Goal: Information Seeking & Learning: Learn about a topic

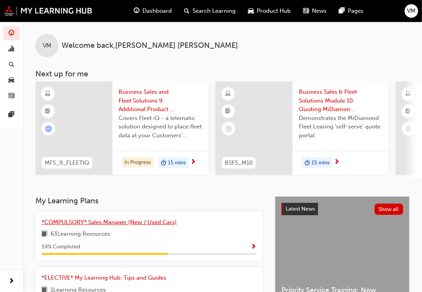
click at [104, 224] on span "*COMPULSORY* Sales Manager (New / Used Cars)" at bounding box center [109, 222] width 135 height 7
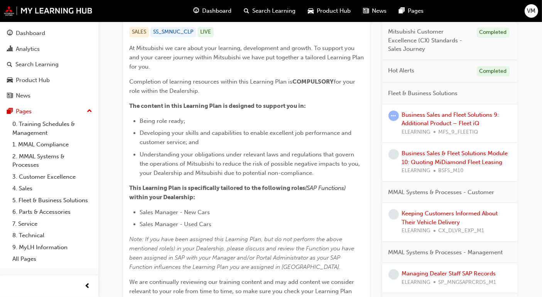
scroll to position [128, 0]
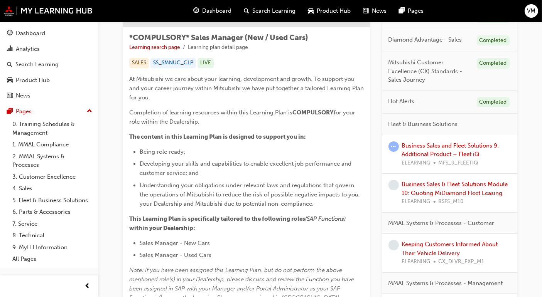
click at [429, 148] on div "Business Sales and Fleet Solutions 9: Additional Product – Fleet iQ ELEARNING M…" at bounding box center [456, 154] width 109 height 26
click at [429, 147] on link "Business Sales and Fleet Solutions 9: Additional Product – Fleet iQ" at bounding box center [450, 150] width 97 height 16
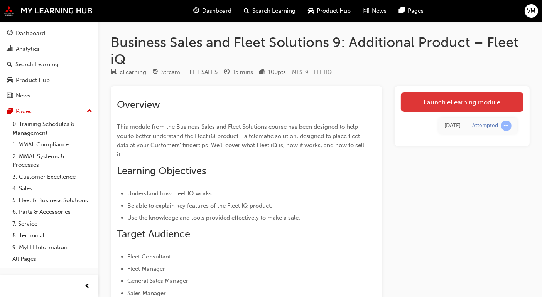
click at [429, 101] on link "Launch eLearning module" at bounding box center [461, 102] width 123 height 19
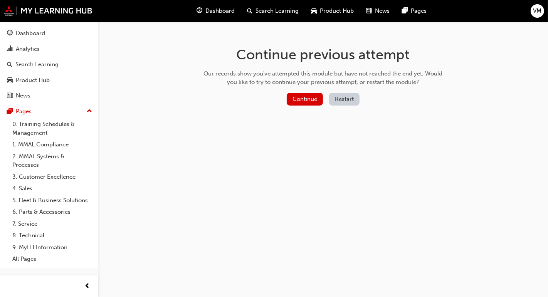
click at [347, 97] on button "Restart" at bounding box center [344, 99] width 30 height 13
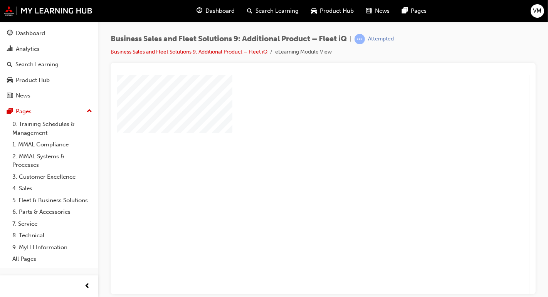
click at [301, 162] on div "play" at bounding box center [301, 162] width 0 height 0
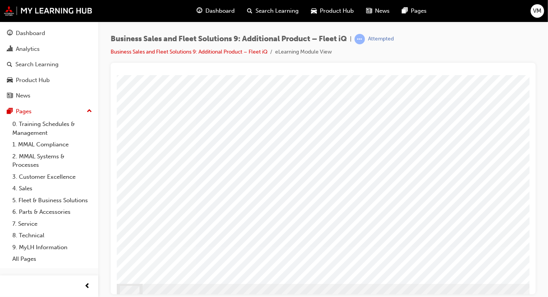
scroll to position [82, 0]
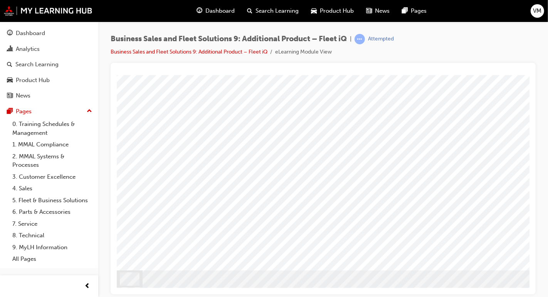
drag, startPoint x: 276, startPoint y: 294, endPoint x: 351, endPoint y: 296, distance: 74.8
click at [351, 291] on div "Business Sales and Fleet Solutions 9: Additional Product – Fleet iQ | Attempted…" at bounding box center [274, 148] width 548 height 297
click at [90, 285] on span "prev-icon" at bounding box center [88, 287] width 6 height 10
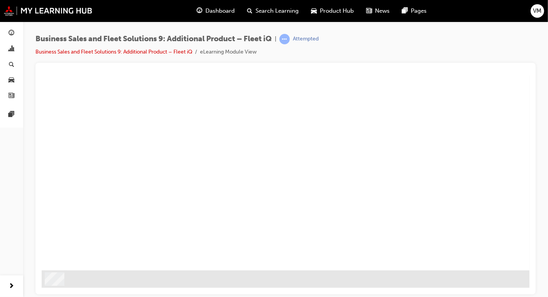
scroll to position [0, 0]
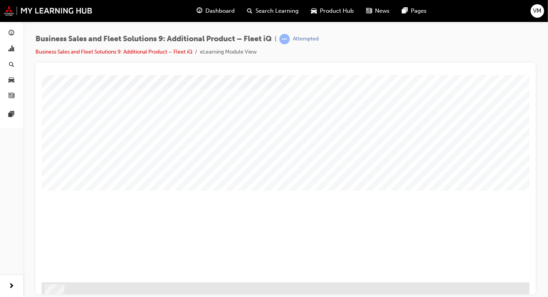
scroll to position [82, 0]
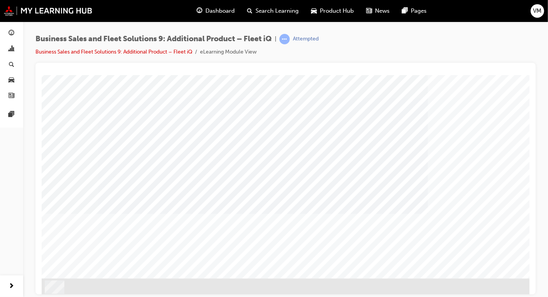
scroll to position [82, 0]
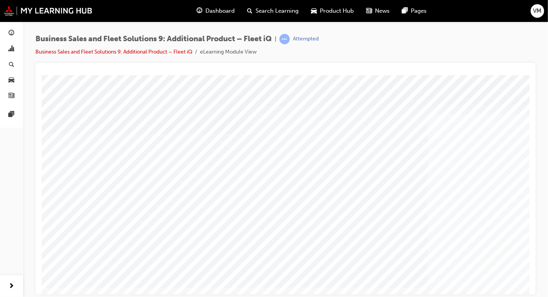
scroll to position [43, 0]
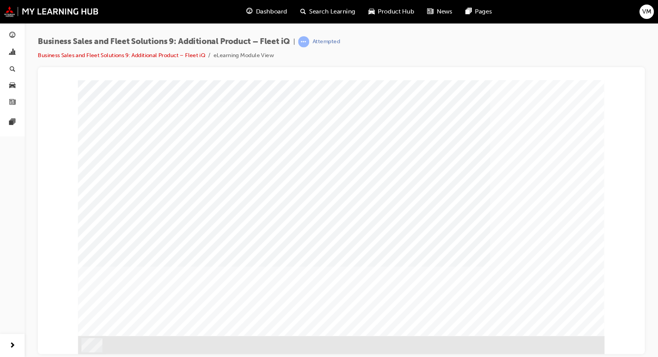
scroll to position [0, 0]
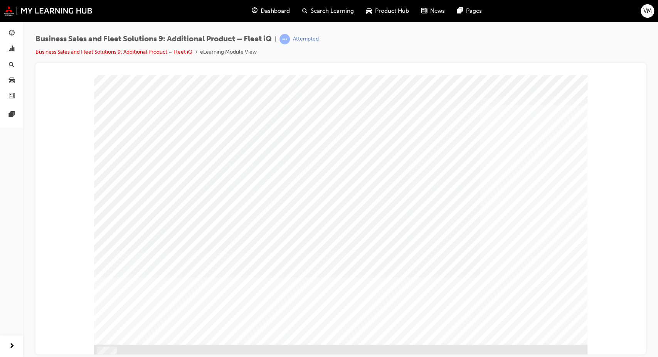
scroll to position [16, 0]
click at [426, 291] on div "Image" at bounding box center [341, 349] width 494 height 27
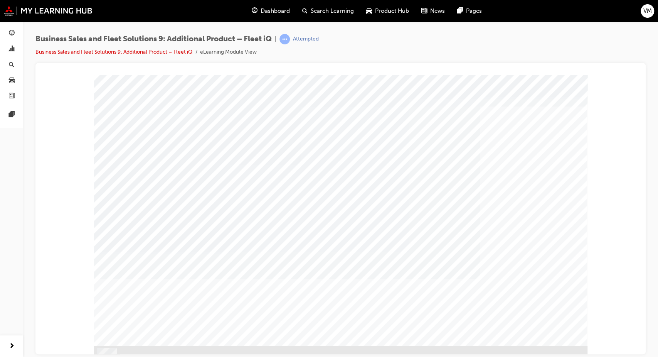
scroll to position [0, 0]
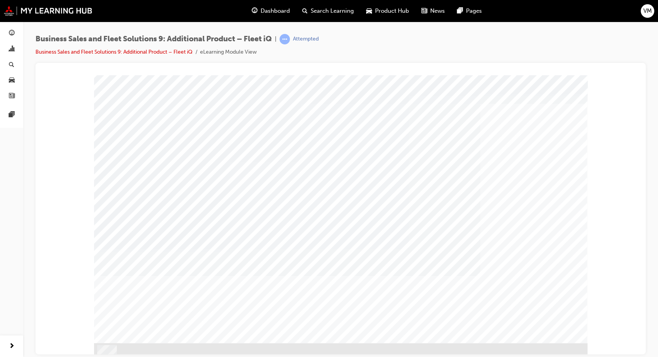
scroll to position [16, 0]
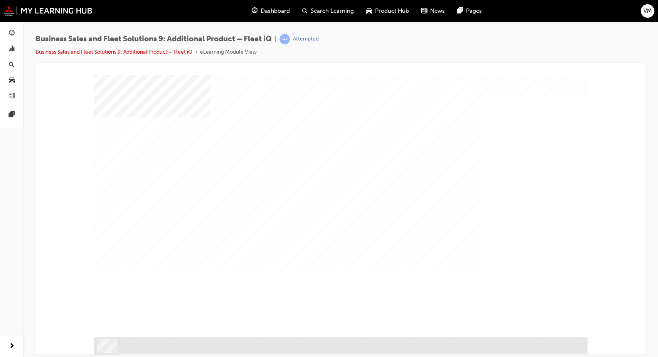
scroll to position [0, 0]
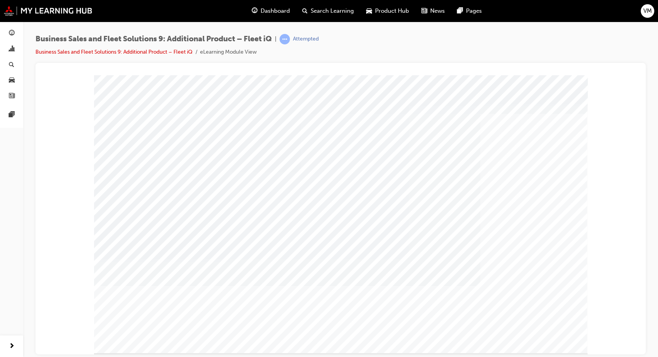
drag, startPoint x: 327, startPoint y: 202, endPoint x: 321, endPoint y: 211, distance: 10.6
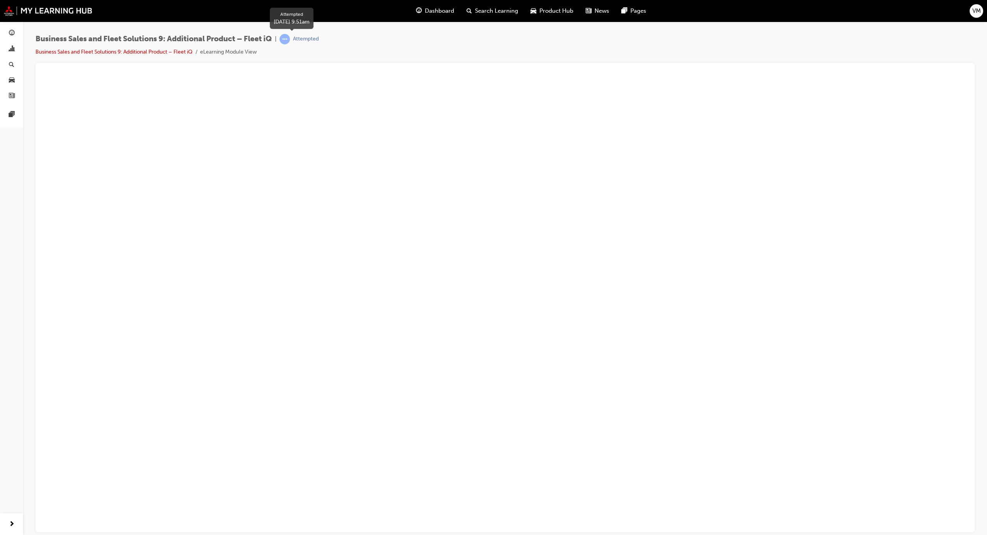
click at [295, 41] on div "Attempted" at bounding box center [298, 39] width 39 height 10
click at [167, 50] on link "Business Sales and Fleet Solutions 9: Additional Product – Fleet iQ" at bounding box center [113, 52] width 157 height 7
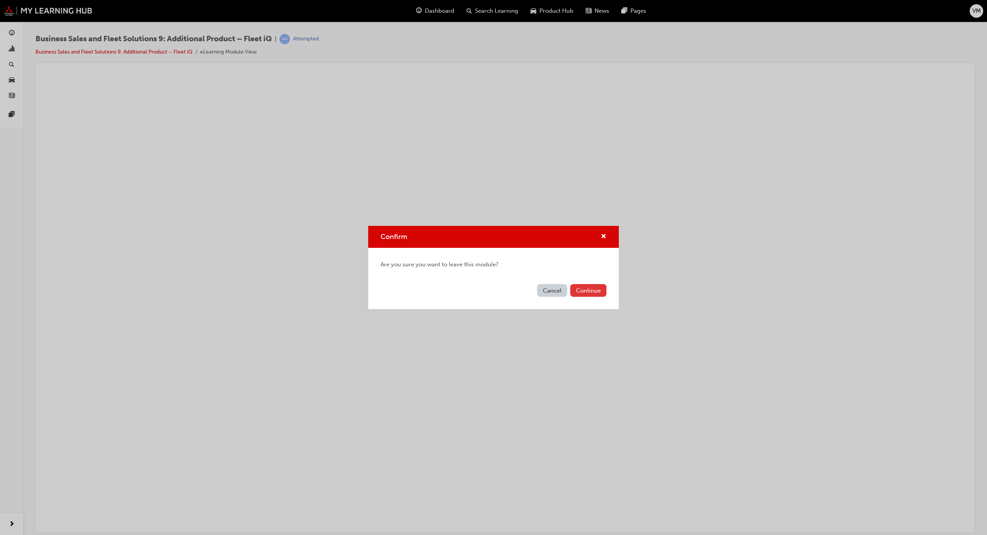
click at [429, 288] on button "Continue" at bounding box center [588, 290] width 36 height 13
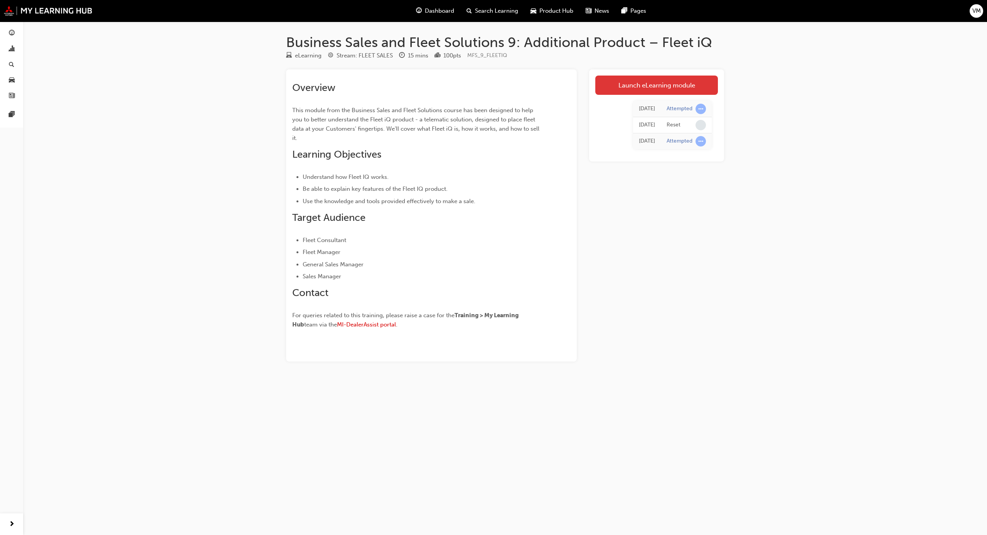
click at [429, 87] on link "Launch eLearning module" at bounding box center [656, 85] width 123 height 19
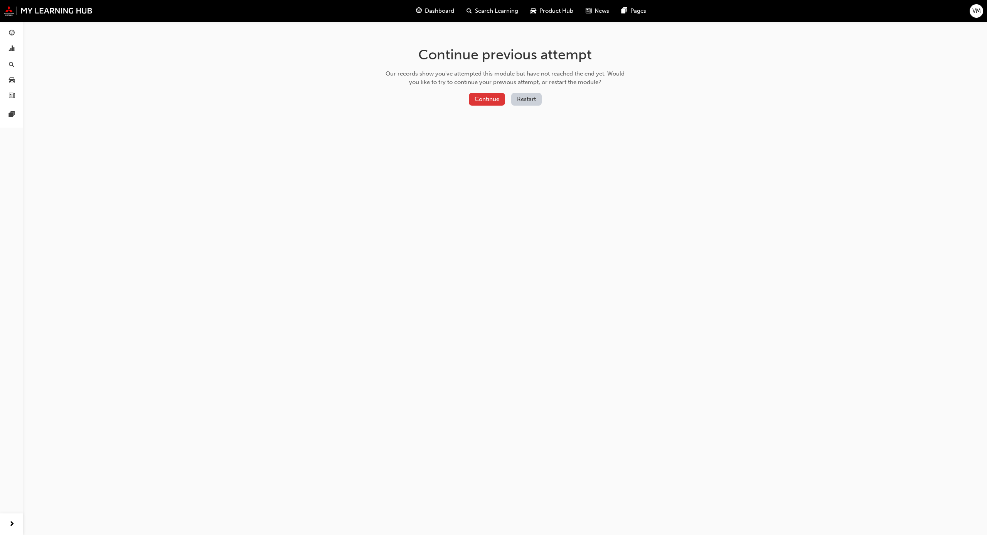
click at [429, 94] on button "Continue" at bounding box center [487, 99] width 36 height 13
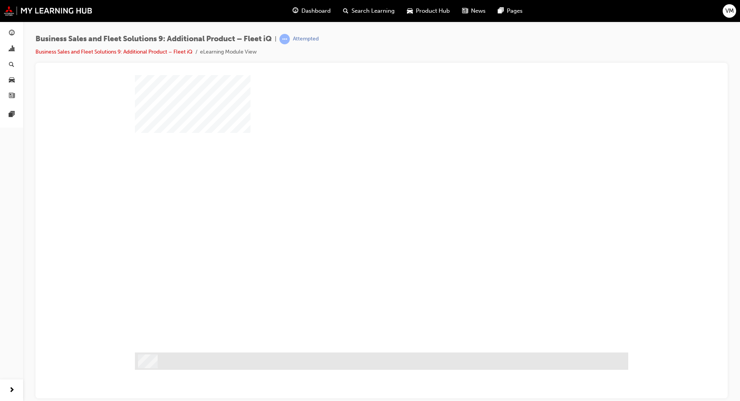
click at [359, 191] on div "play" at bounding box center [359, 191] width 0 height 0
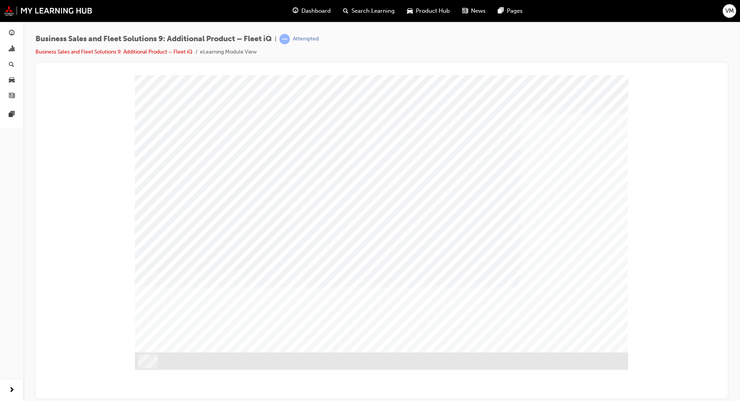
click at [429, 291] on div "PAGE 26 Customer_Interaction" at bounding box center [381, 214] width 493 height 278
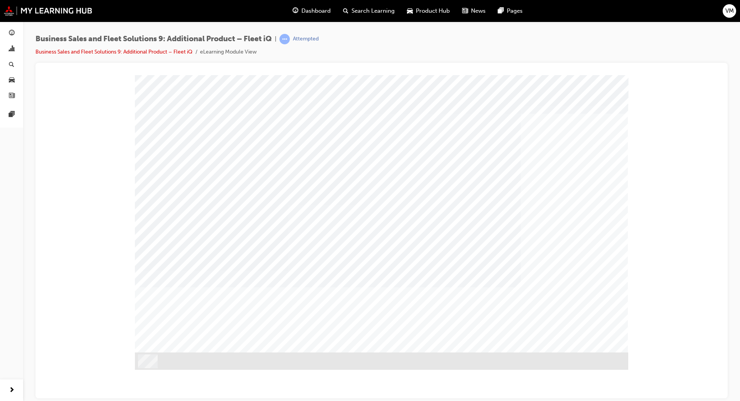
drag, startPoint x: 419, startPoint y: 212, endPoint x: 404, endPoint y: 215, distance: 15.5
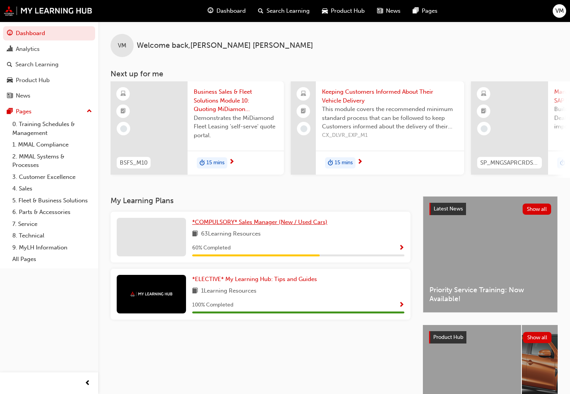
click at [266, 225] on span "*COMPULSORY* Sales Manager (New / Used Cars)" at bounding box center [259, 222] width 135 height 7
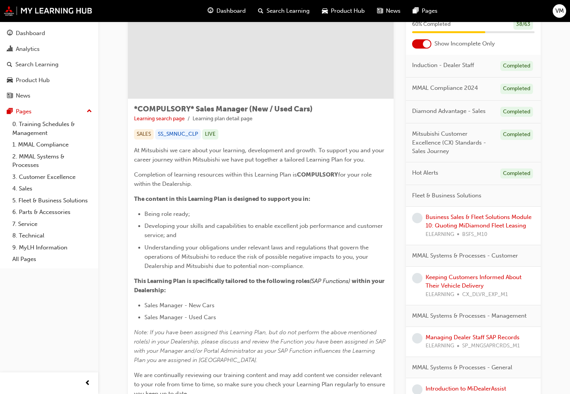
scroll to position [58, 0]
click at [453, 228] on link "Business Sales & Fleet Solutions Module 10: Quoting MiDiamond Fleet Leasing" at bounding box center [479, 221] width 106 height 16
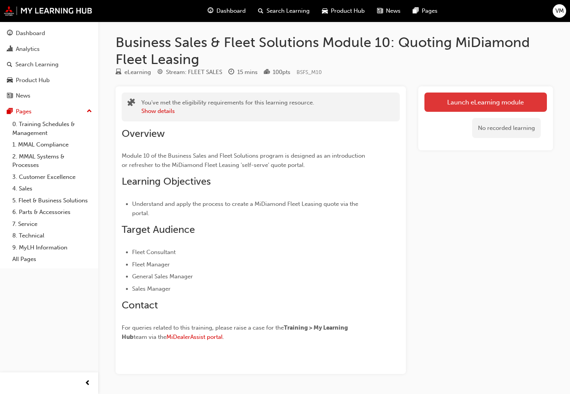
click at [460, 101] on link "Launch eLearning module" at bounding box center [486, 102] width 123 height 19
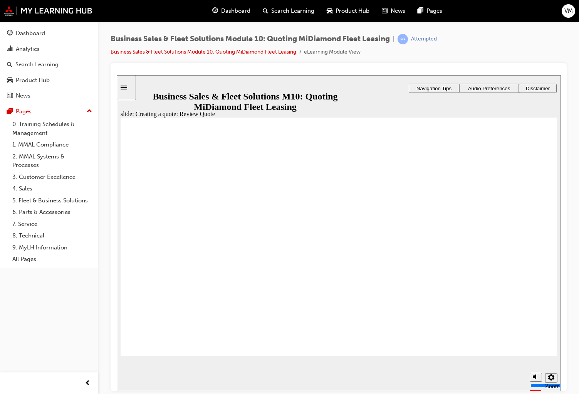
radio input "true"
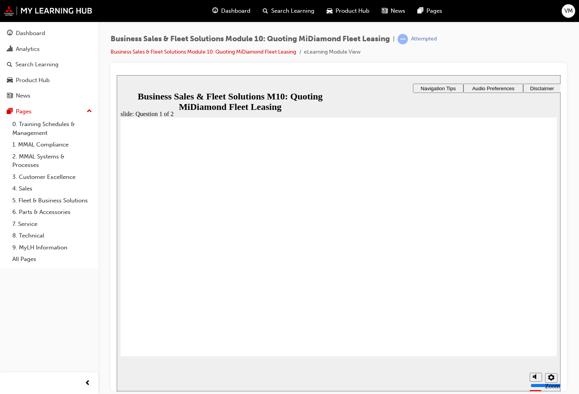
radio input "true"
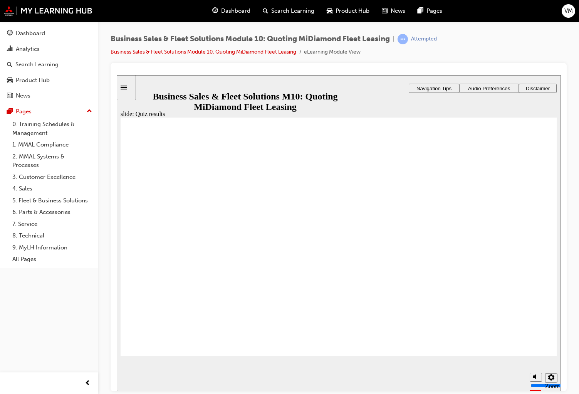
radio input "true"
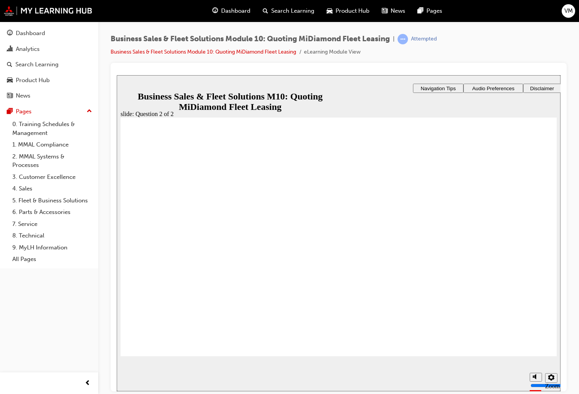
radio input "true"
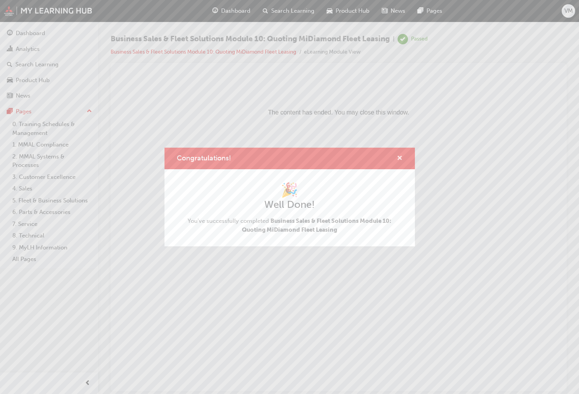
click at [399, 157] on span "cross-icon" at bounding box center [400, 158] width 6 height 7
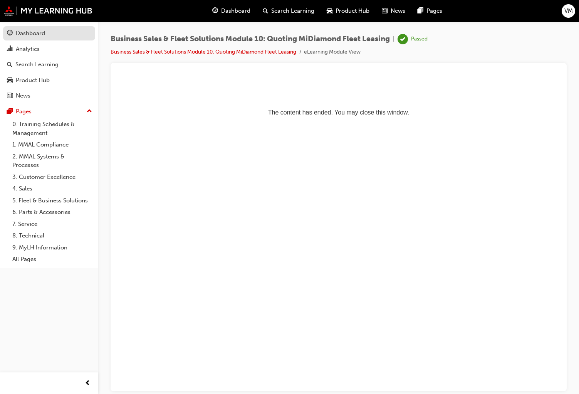
click at [39, 30] on div "Dashboard" at bounding box center [30, 33] width 29 height 9
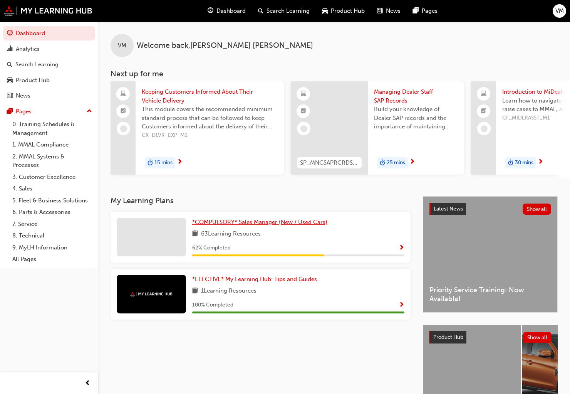
click at [254, 223] on span "*COMPULSORY* Sales Manager (New / Used Cars)" at bounding box center [259, 222] width 135 height 7
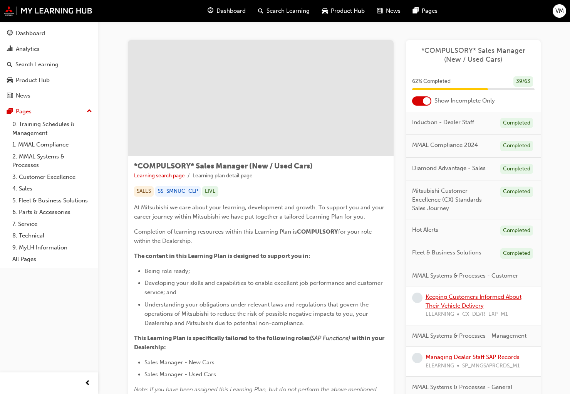
click at [451, 299] on link "Keeping Customers Informed About Their Vehicle Delivery" at bounding box center [474, 301] width 96 height 16
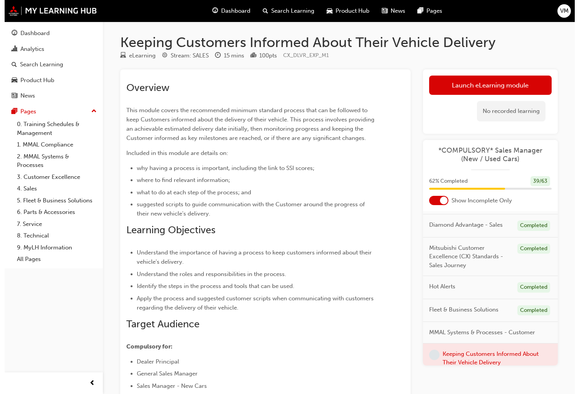
scroll to position [116, 0]
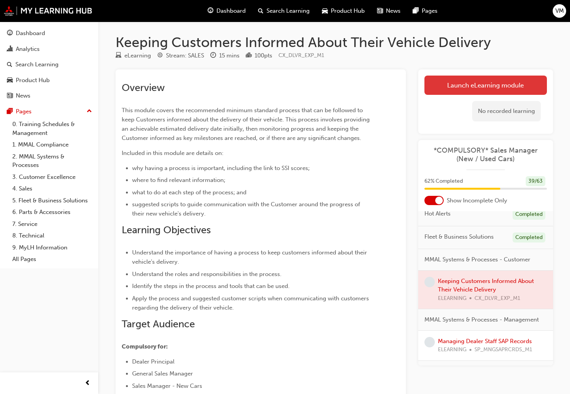
click at [444, 83] on link "Launch eLearning module" at bounding box center [486, 85] width 123 height 19
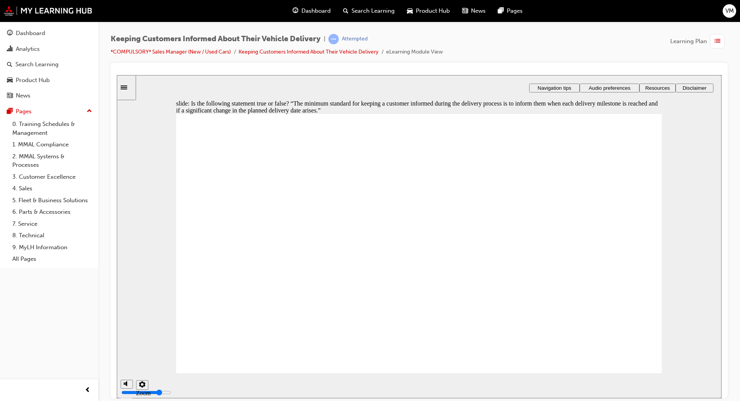
radio input "true"
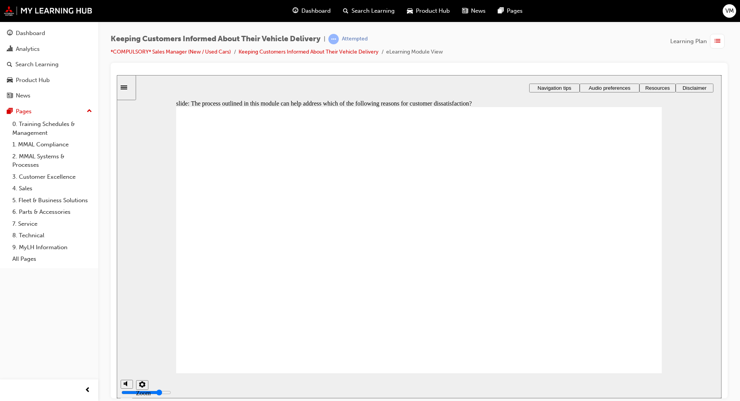
checkbox input "true"
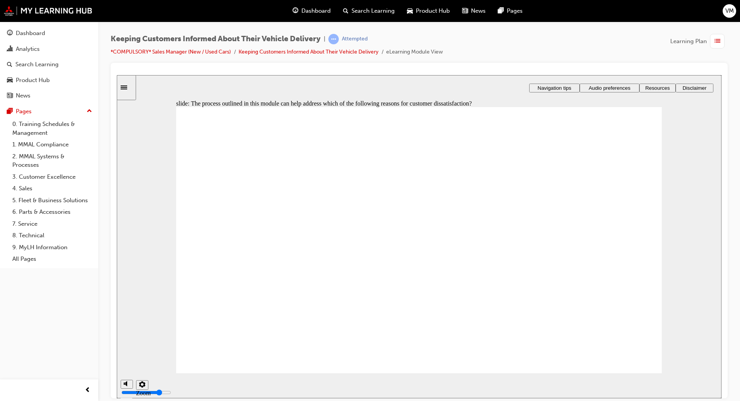
drag, startPoint x: 390, startPoint y: 278, endPoint x: 386, endPoint y: 305, distance: 28.0
drag, startPoint x: 336, startPoint y: 276, endPoint x: 343, endPoint y: 248, distance: 28.4
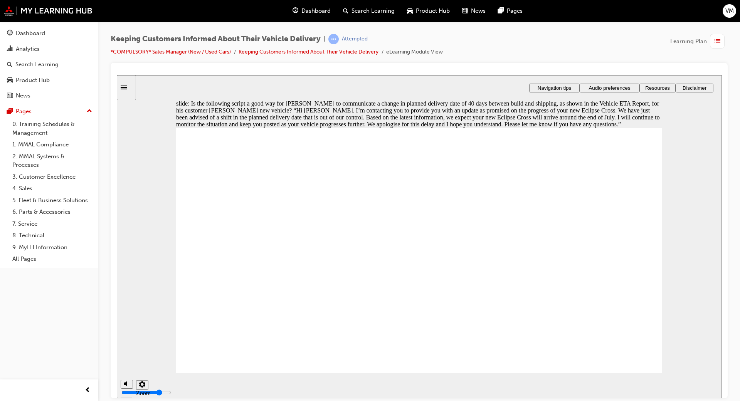
radio input "true"
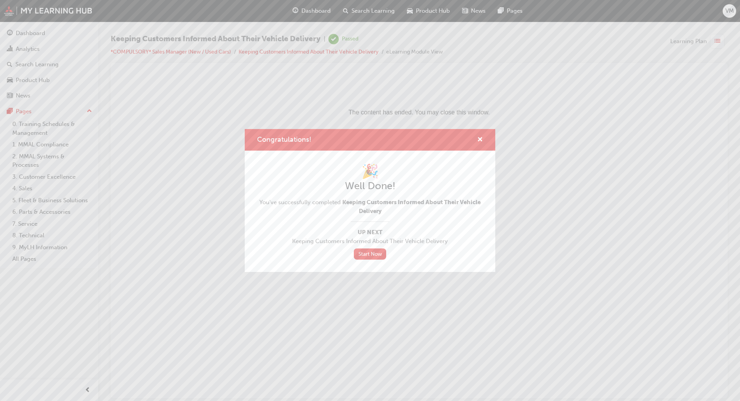
click at [181, 50] on div "Congratulations! 🎉 Well Done! You've successfully completed Keeping Customers I…" at bounding box center [370, 200] width 740 height 401
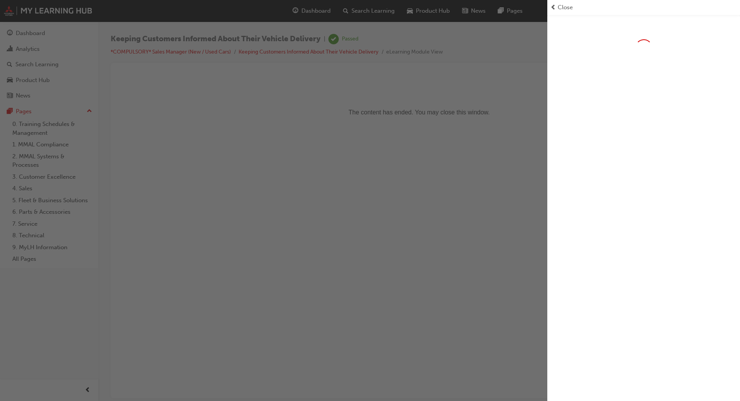
click at [552, 5] on span "prev-icon" at bounding box center [553, 7] width 6 height 9
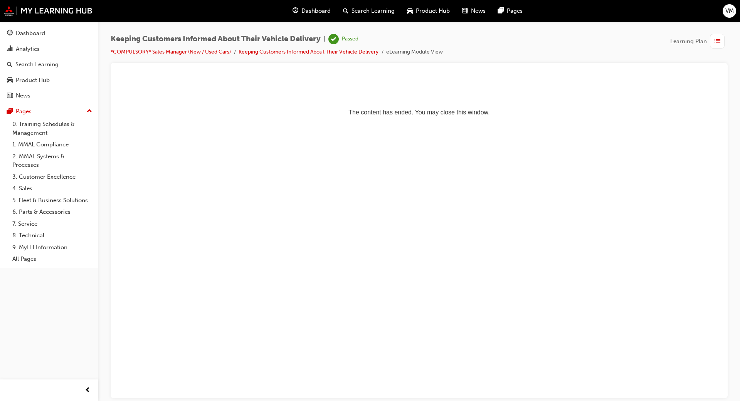
click at [209, 50] on link "*COMPULSORY* Sales Manager (New / Used Cars)" at bounding box center [171, 52] width 120 height 7
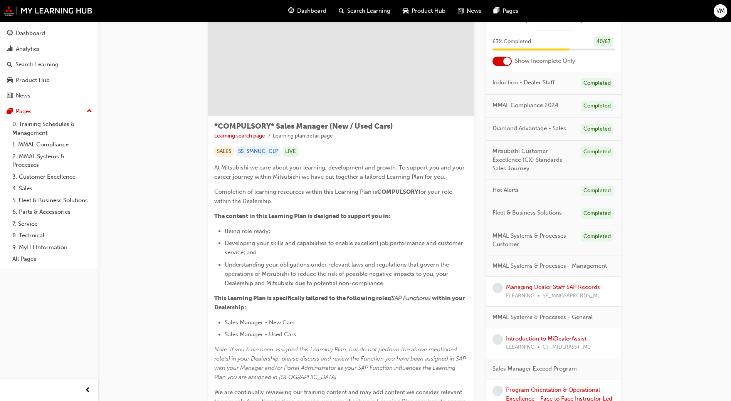
scroll to position [58, 0]
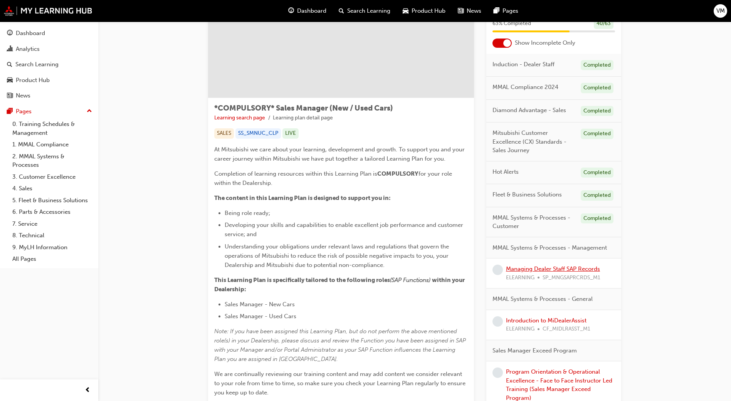
click at [546, 271] on link "Managing Dealer Staff SAP Records" at bounding box center [553, 269] width 94 height 7
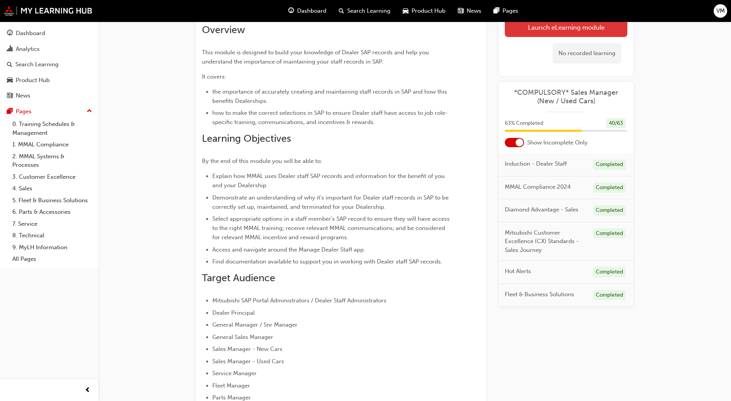
click at [537, 34] on link "Launch eLearning module" at bounding box center [566, 27] width 123 height 19
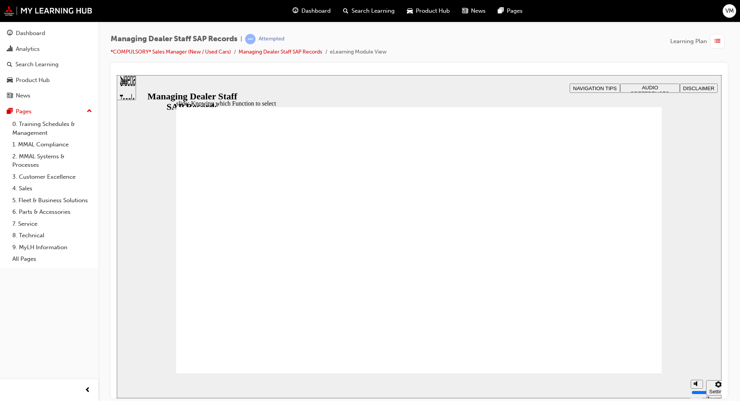
drag, startPoint x: 636, startPoint y: 119, endPoint x: 629, endPoint y: 160, distance: 41.6
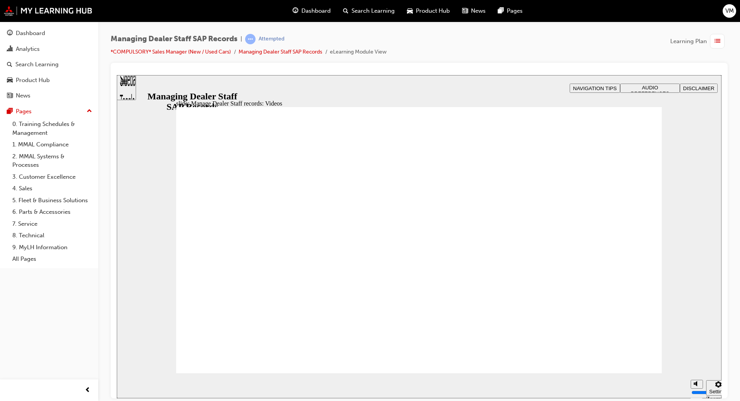
type input "123"
click at [725, 175] on div at bounding box center [419, 231] width 617 height 336
drag, startPoint x: 433, startPoint y: 186, endPoint x: 311, endPoint y: 151, distance: 127.0
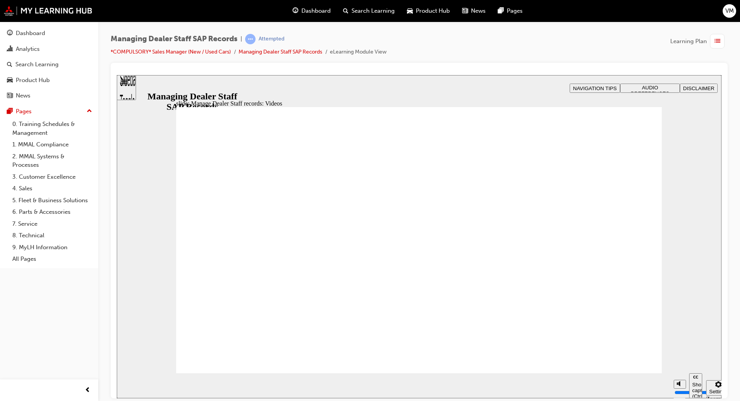
click at [373, 173] on div "slide: Manage Dealer Staff records: Videos Rectangle 2 Transcripts 00:08 : Let'…" at bounding box center [419, 236] width 605 height 323
type input "74"
